Goal: Information Seeking & Learning: Learn about a topic

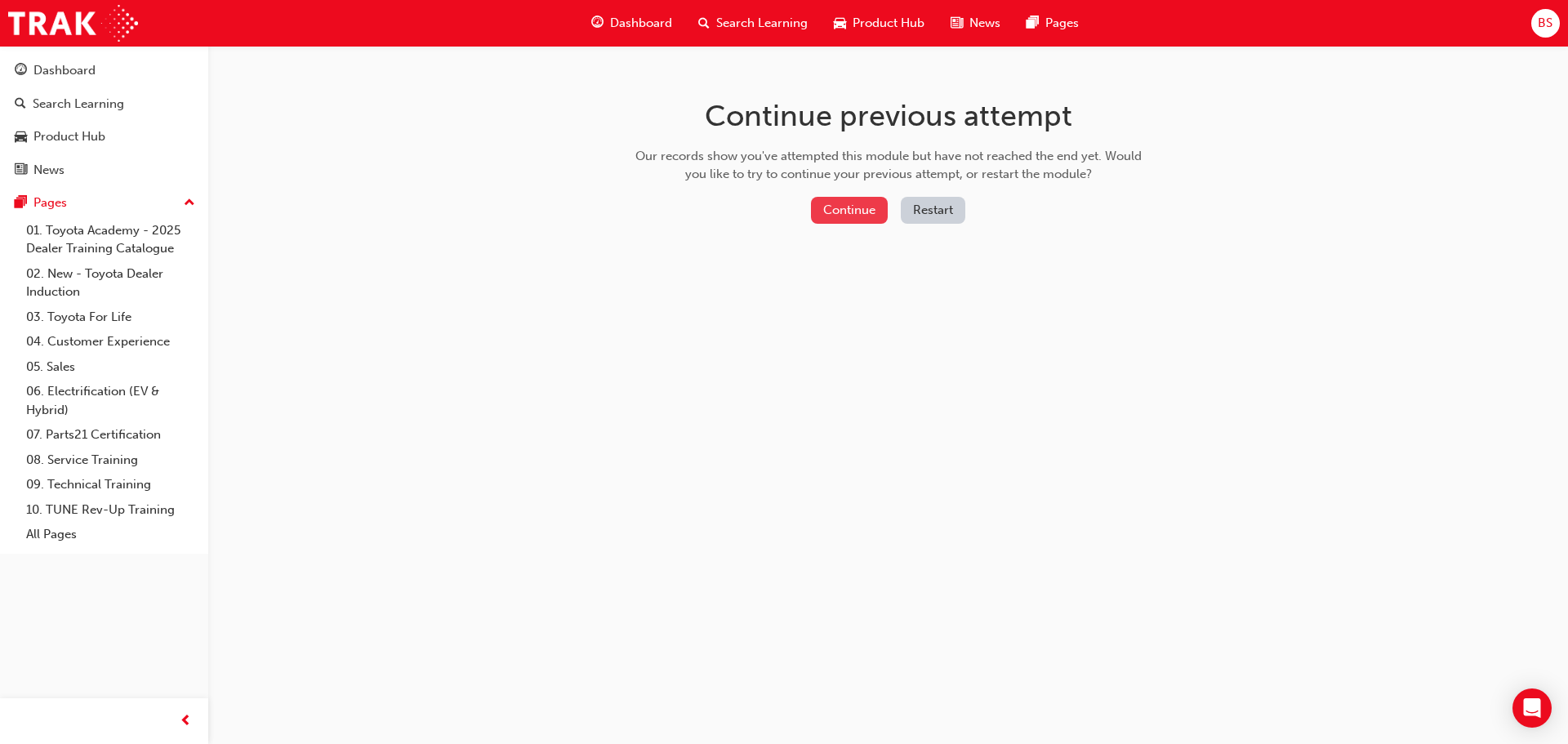
click at [873, 217] on button "Continue" at bounding box center [849, 210] width 77 height 27
